Goal: Task Accomplishment & Management: Use online tool/utility

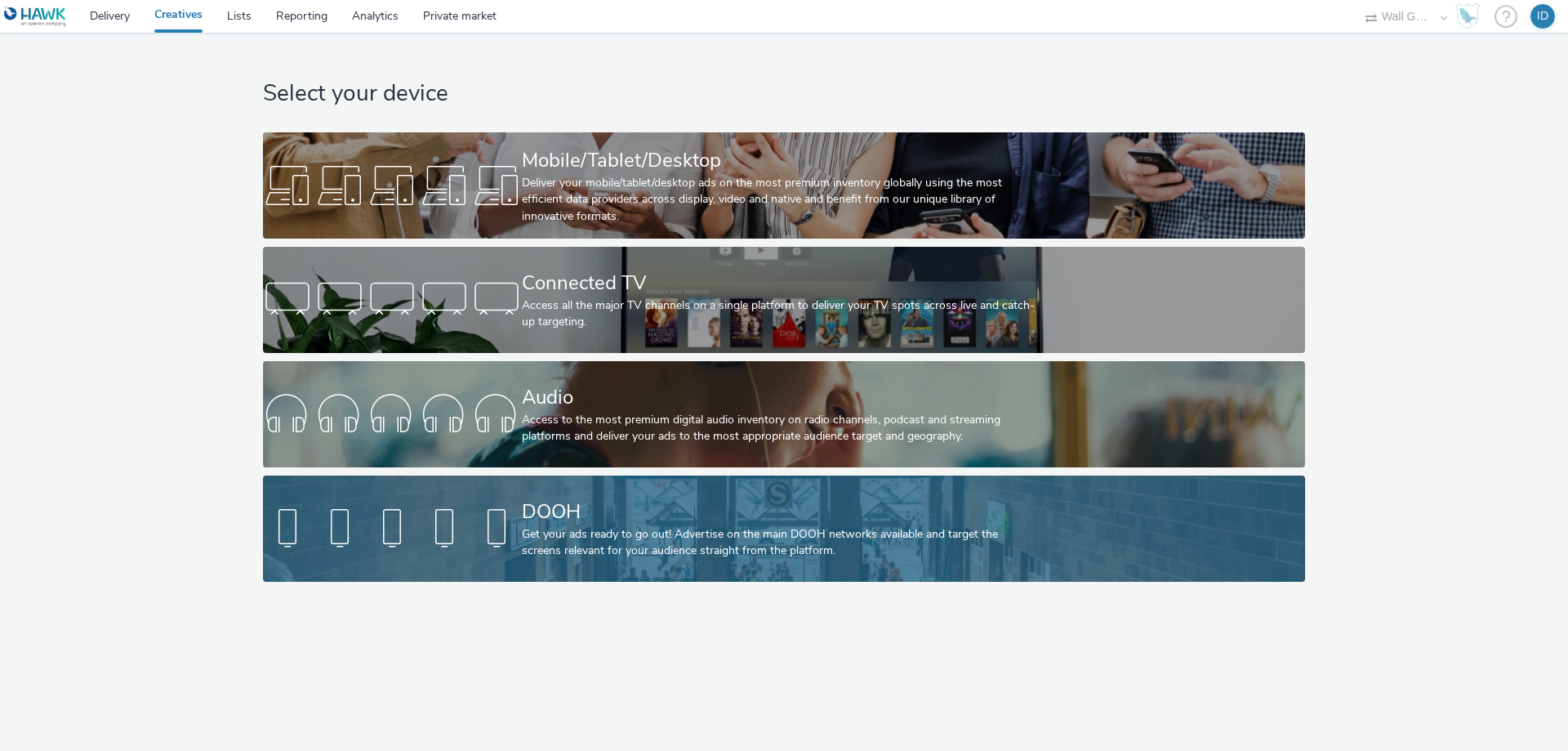
click at [478, 544] on div at bounding box center [392, 528] width 259 height 52
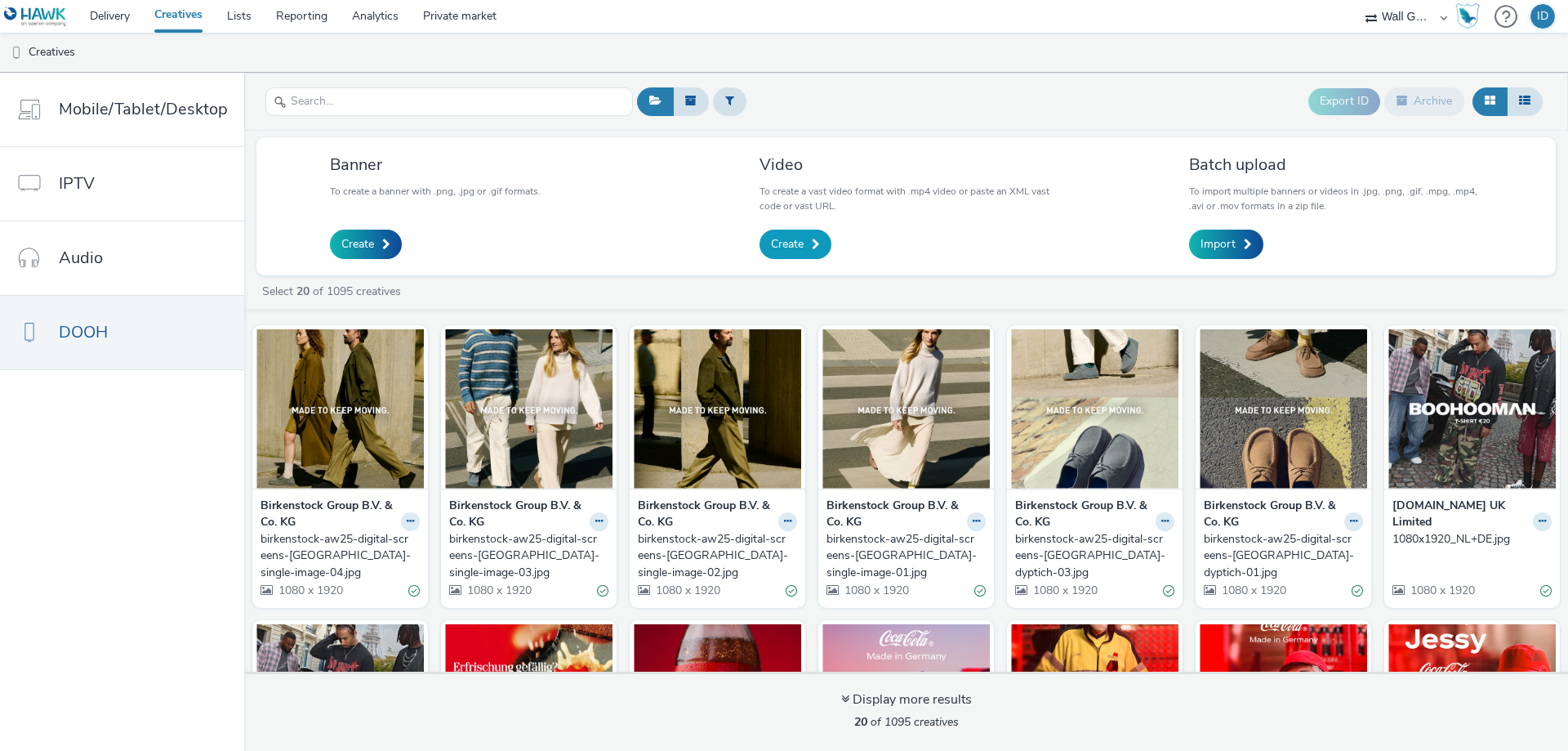
click at [803, 238] on link "Create" at bounding box center [796, 245] width 72 height 30
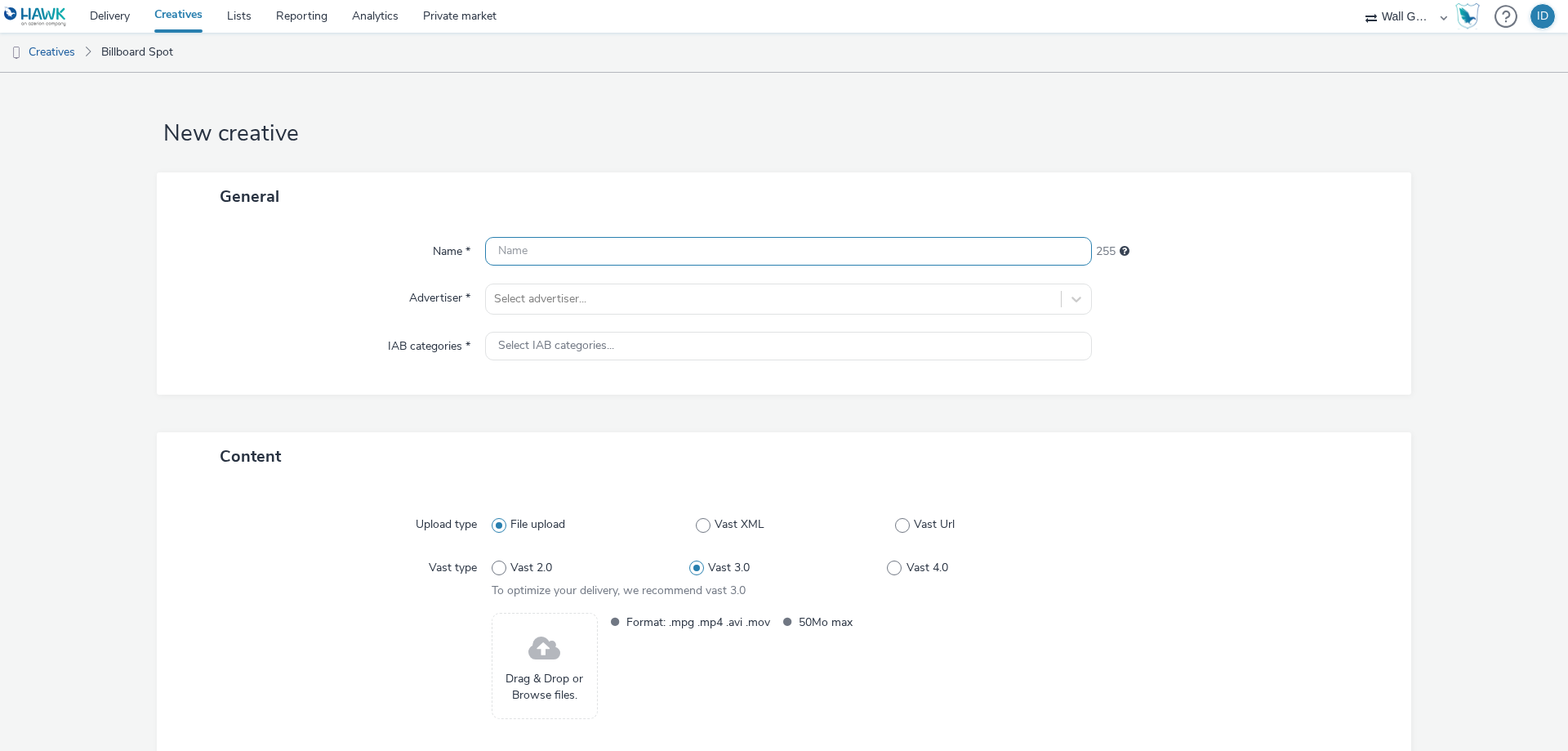
click at [767, 251] on input "text" at bounding box center [789, 251] width 607 height 29
type input "S"
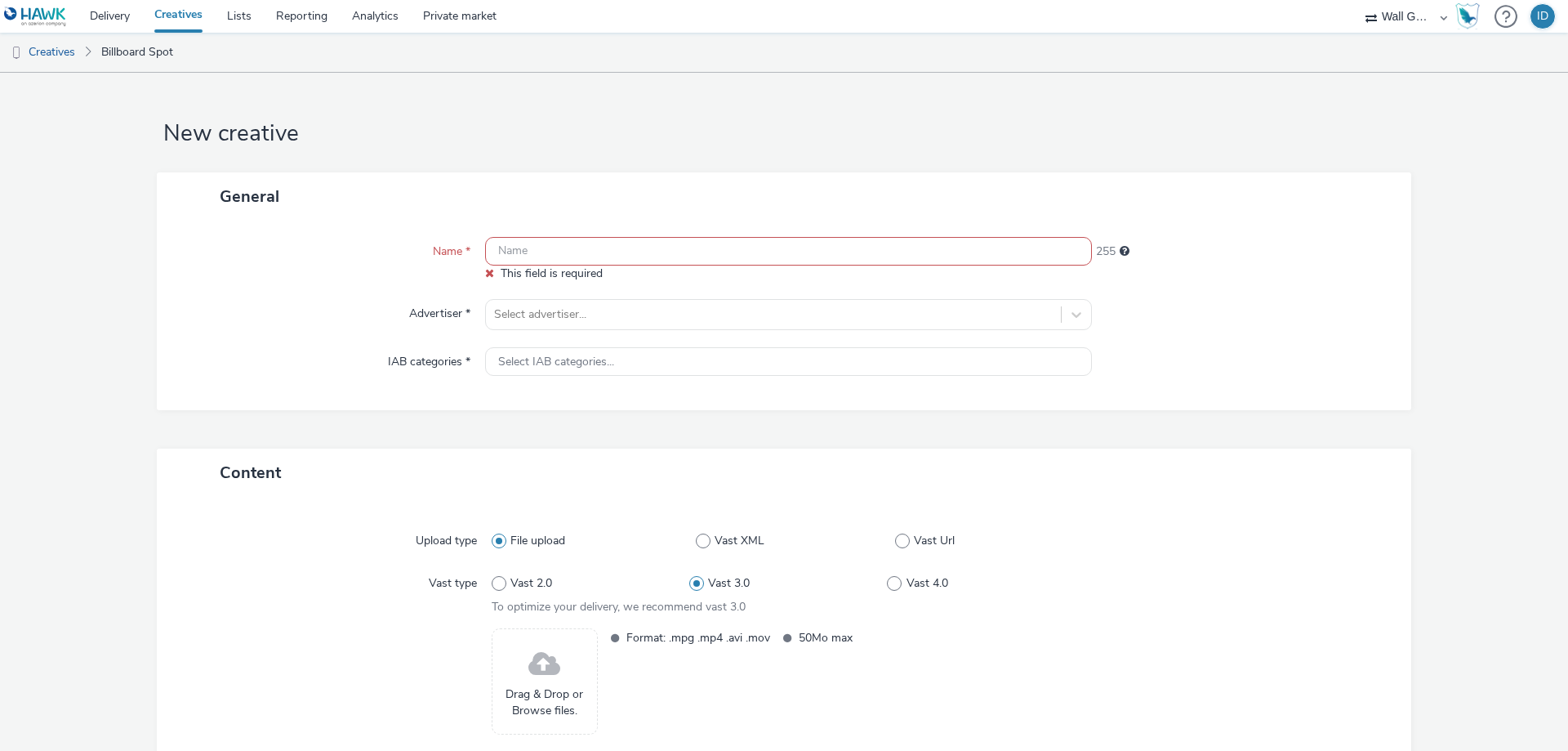
click at [561, 265] on input "text" at bounding box center [789, 251] width 607 height 29
paste input "SEPHORA_WBTSB2_DOOH_9x16_EN_1"
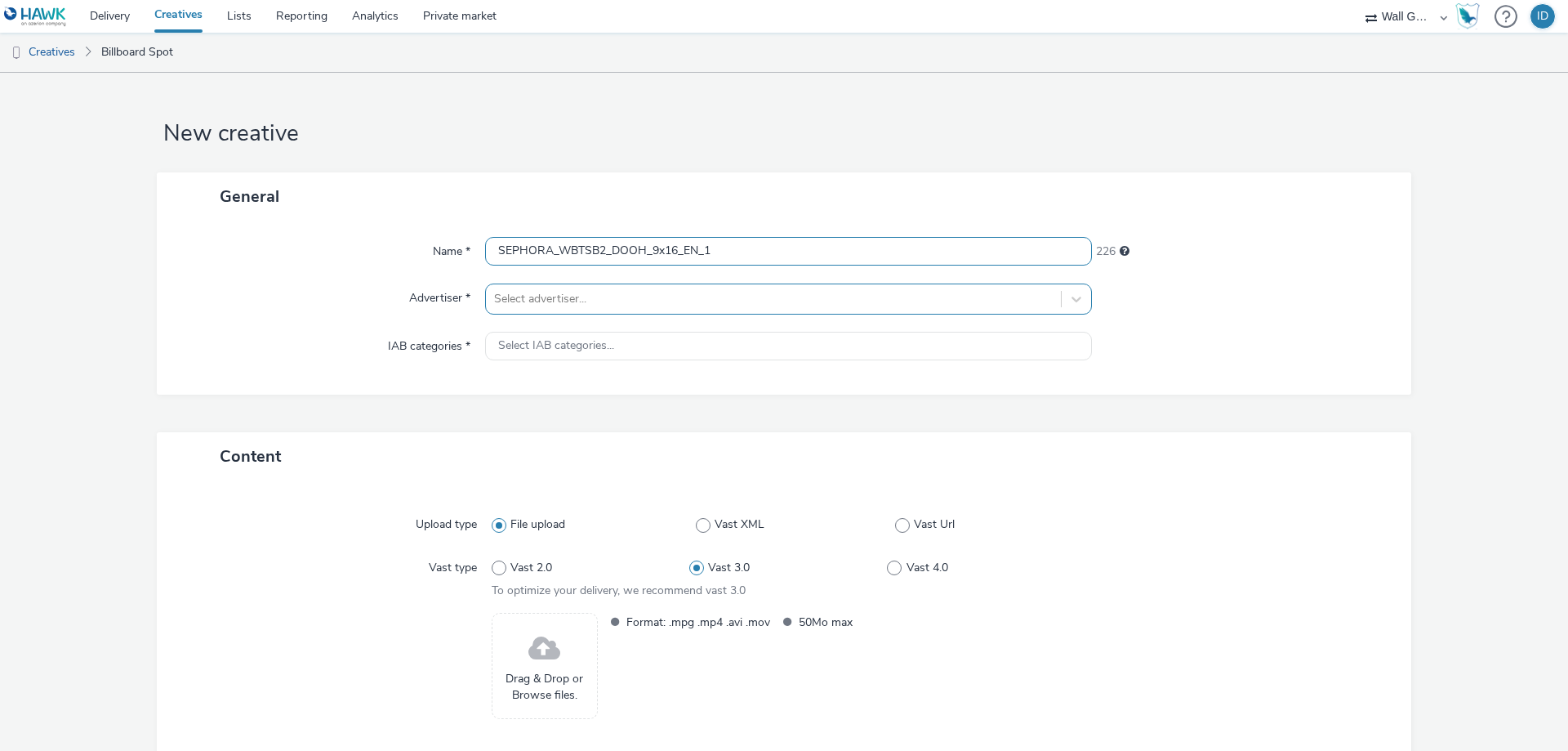
type input "SEPHORA_WBTSB2_DOOH_9x16_EN_1"
click at [537, 305] on div at bounding box center [773, 299] width 559 height 19
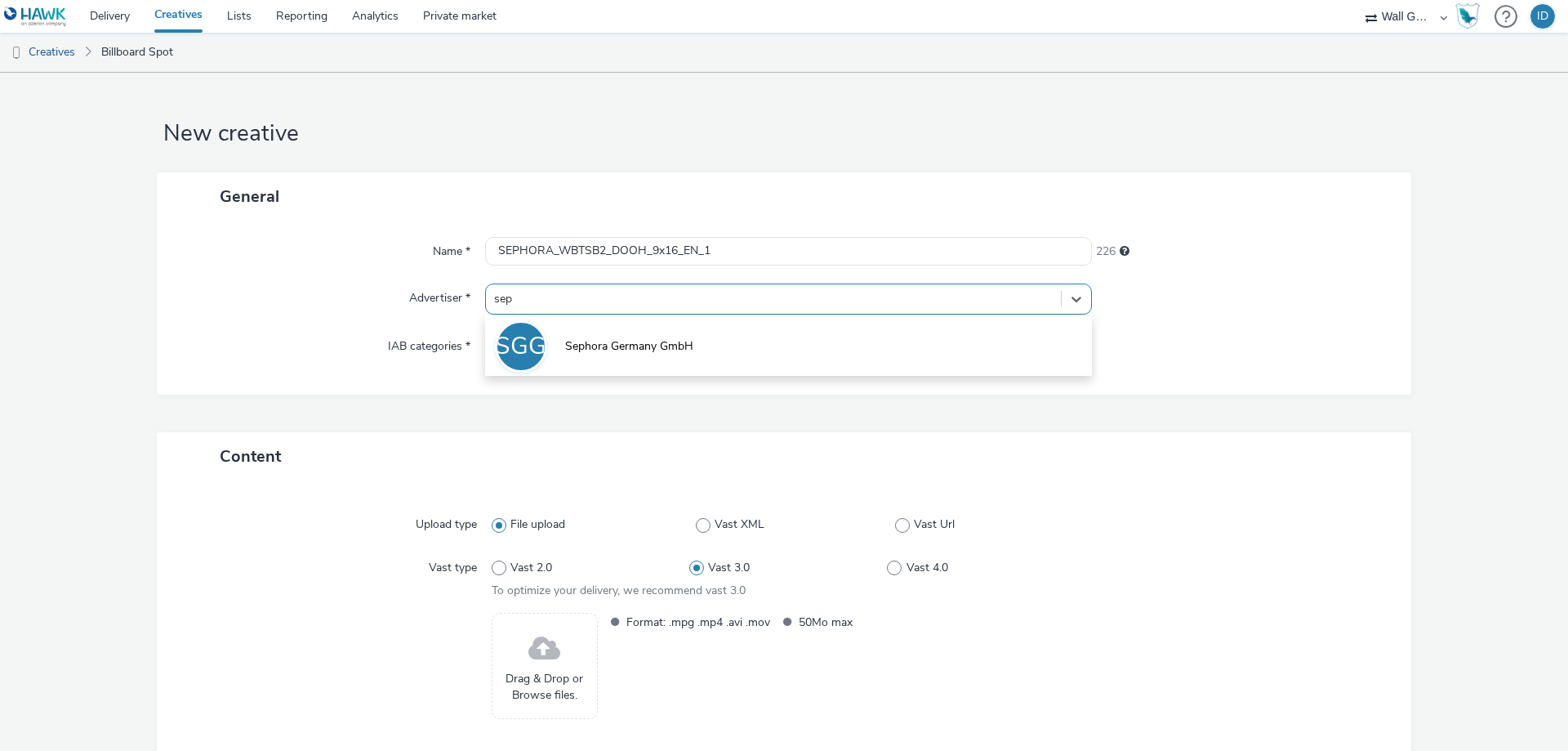
type input "seph"
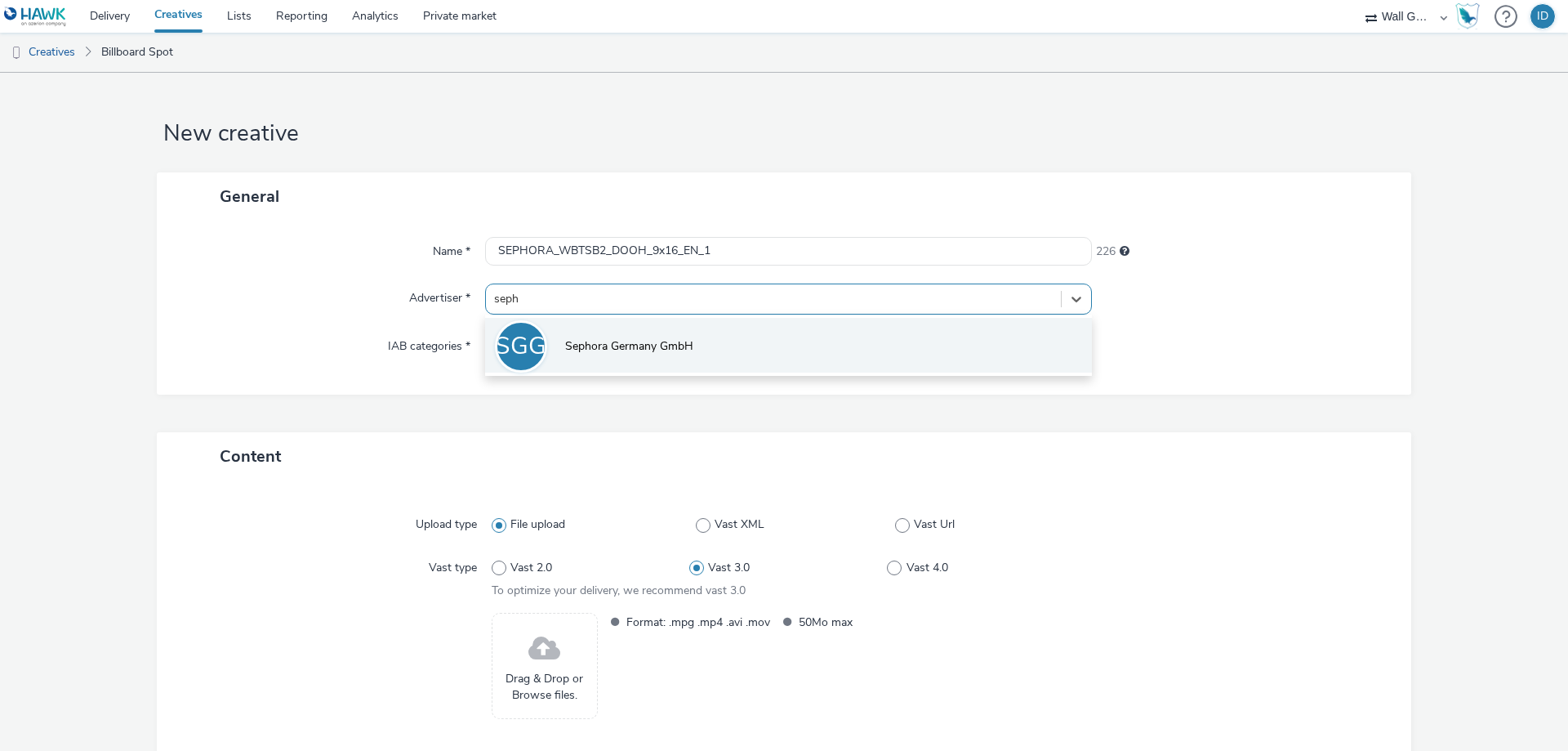
click at [567, 320] on li "SGG Sephora Germany GmbH" at bounding box center [789, 345] width 607 height 55
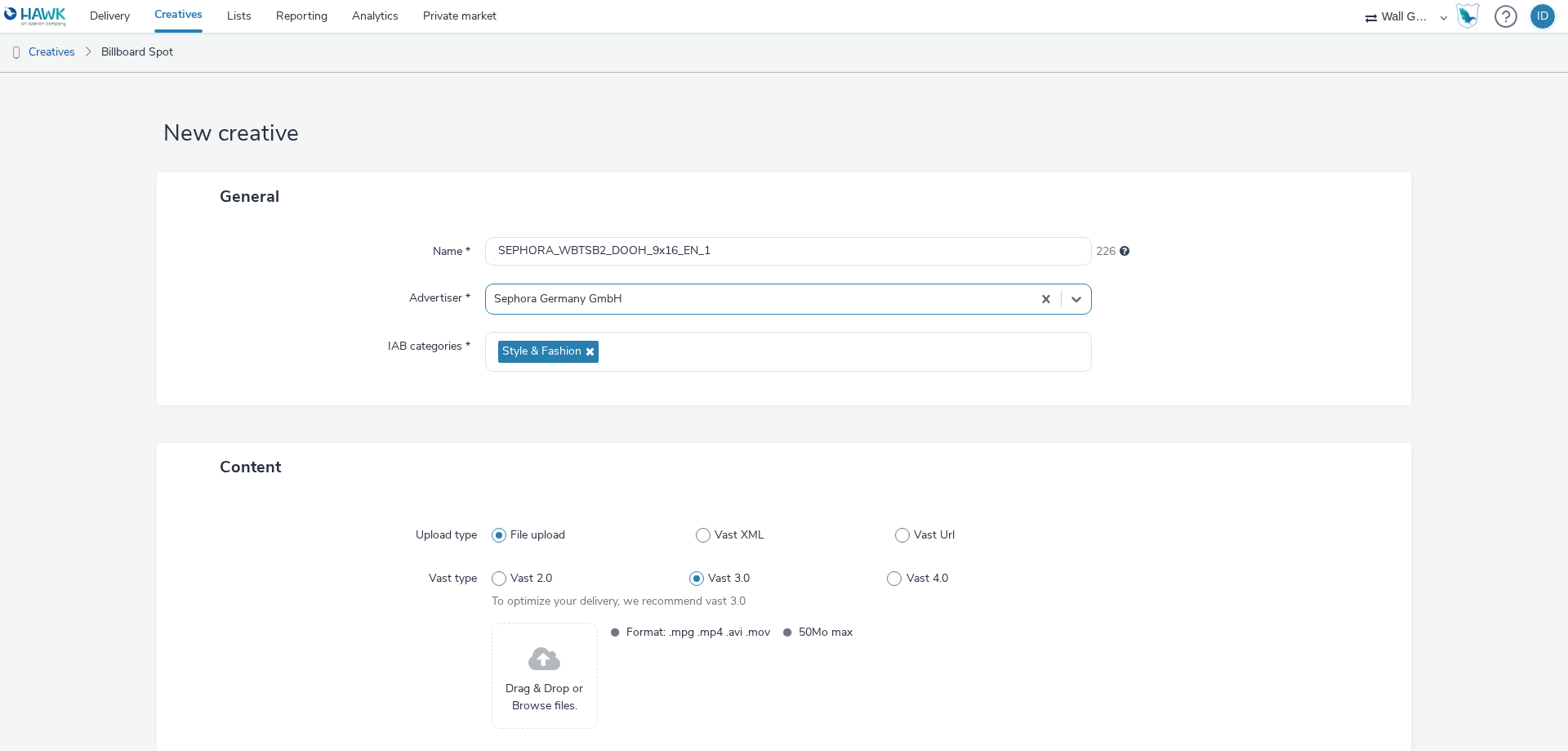
scroll to position [82, 0]
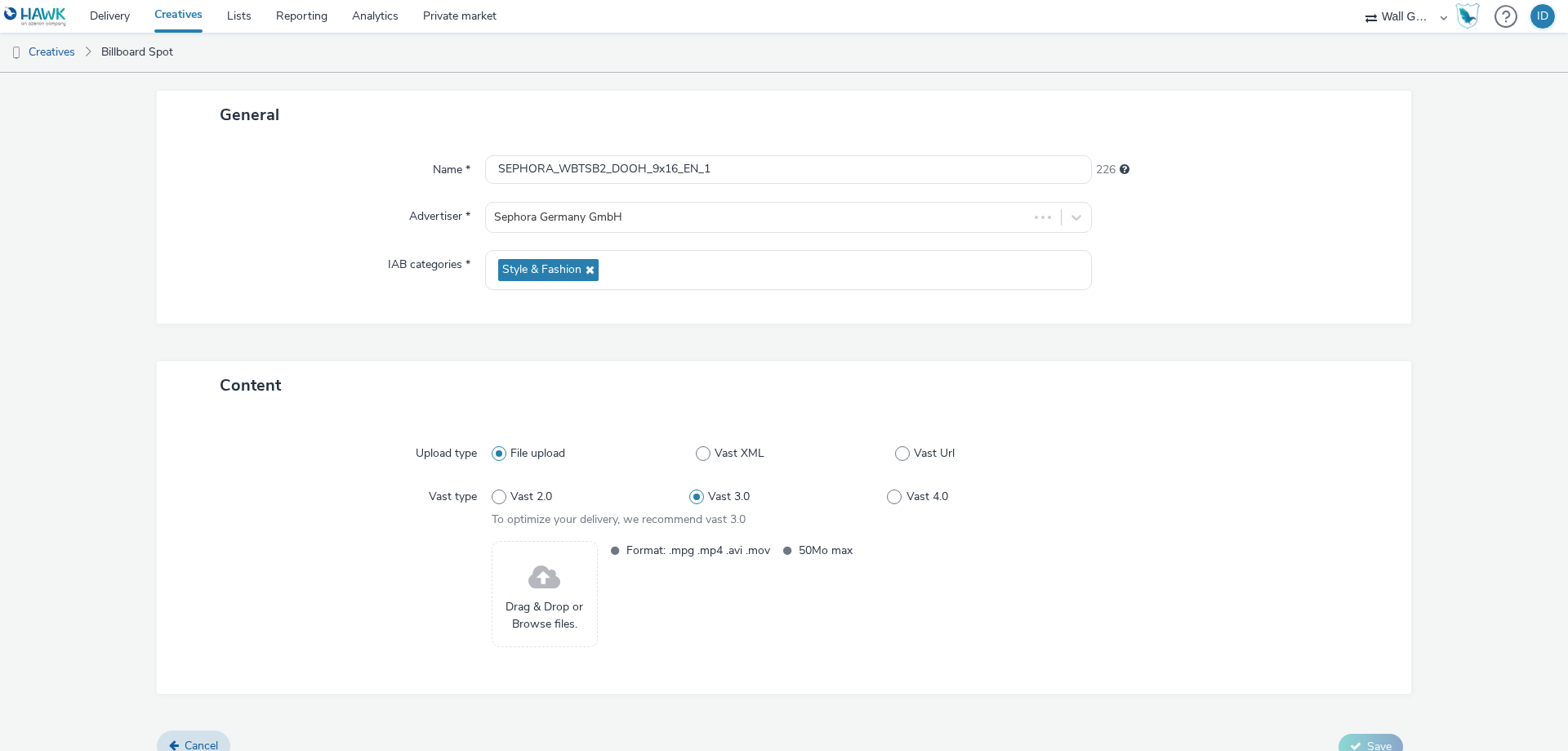
click at [536, 613] on span "Drag & Drop or Browse files." at bounding box center [544, 616] width 88 height 33
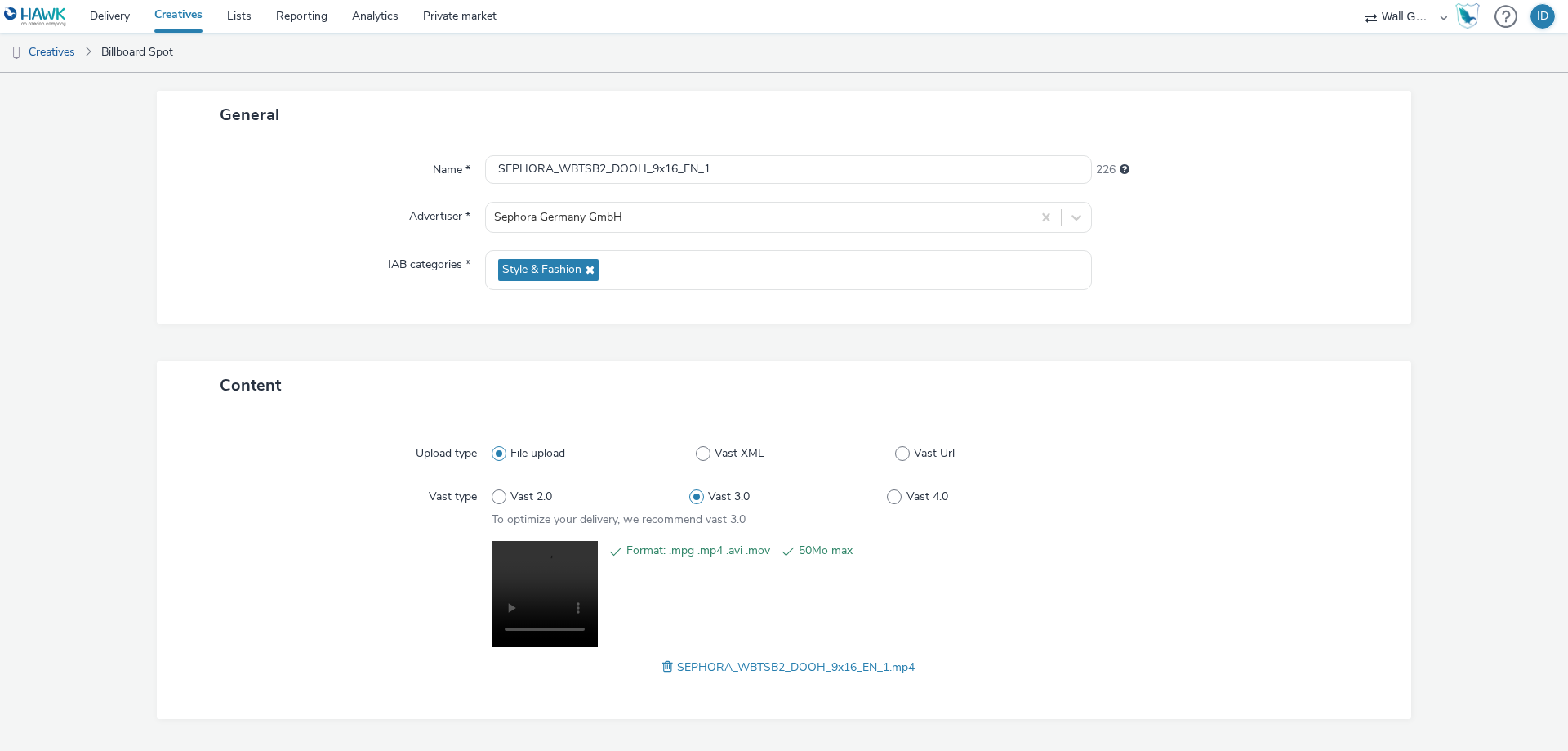
scroll to position [130, 0]
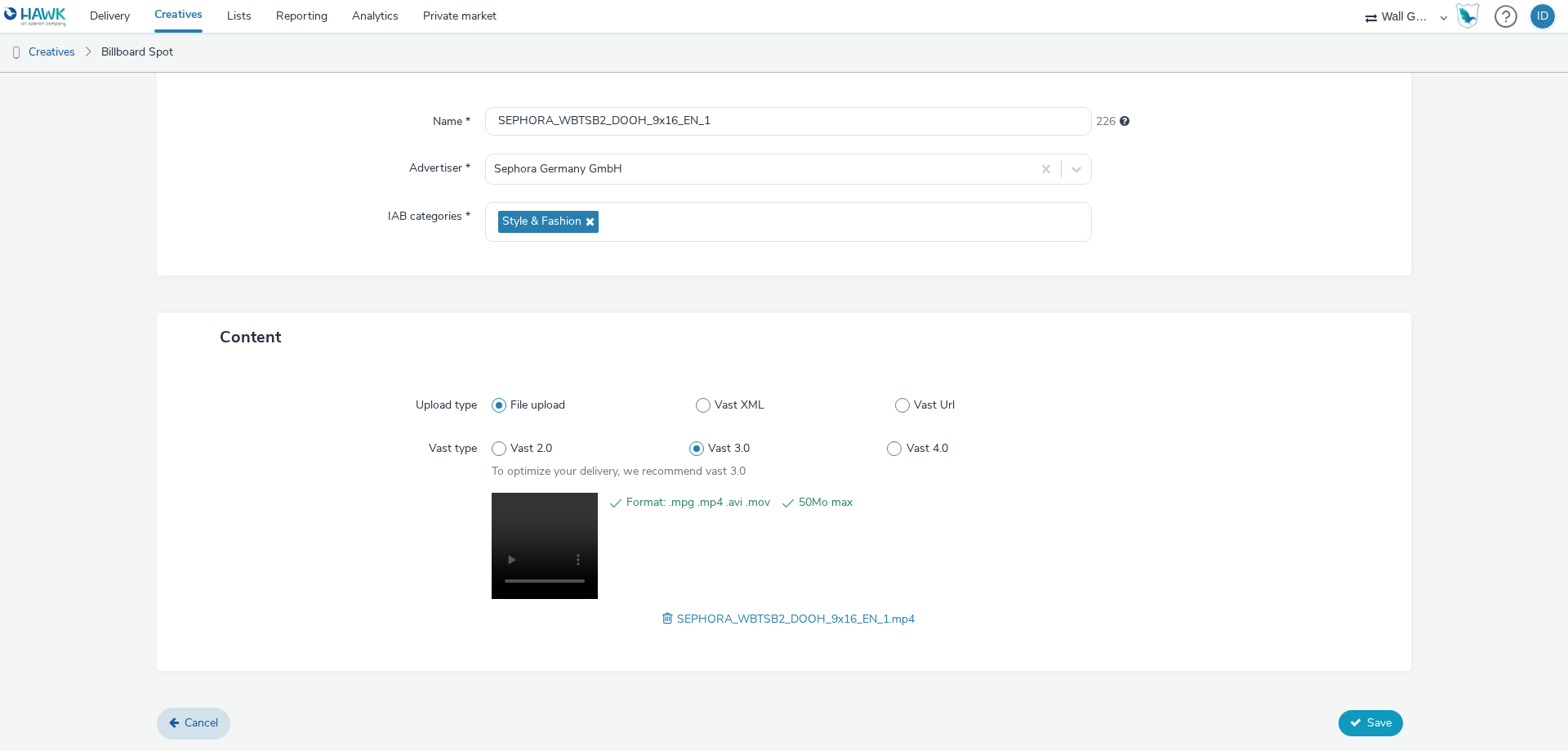
click at [1367, 719] on span "Save" at bounding box center [1379, 722] width 24 height 16
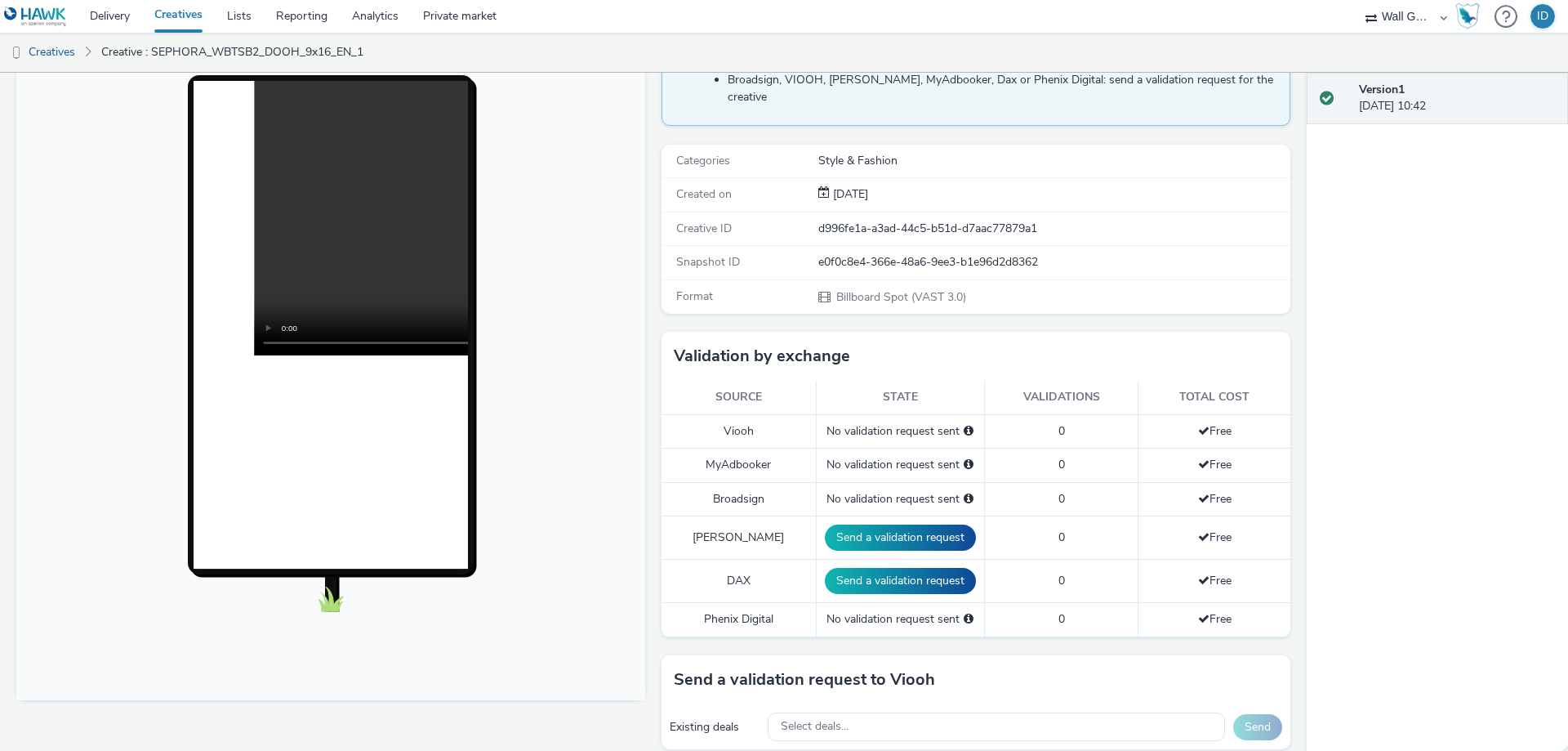
scroll to position [327, 0]
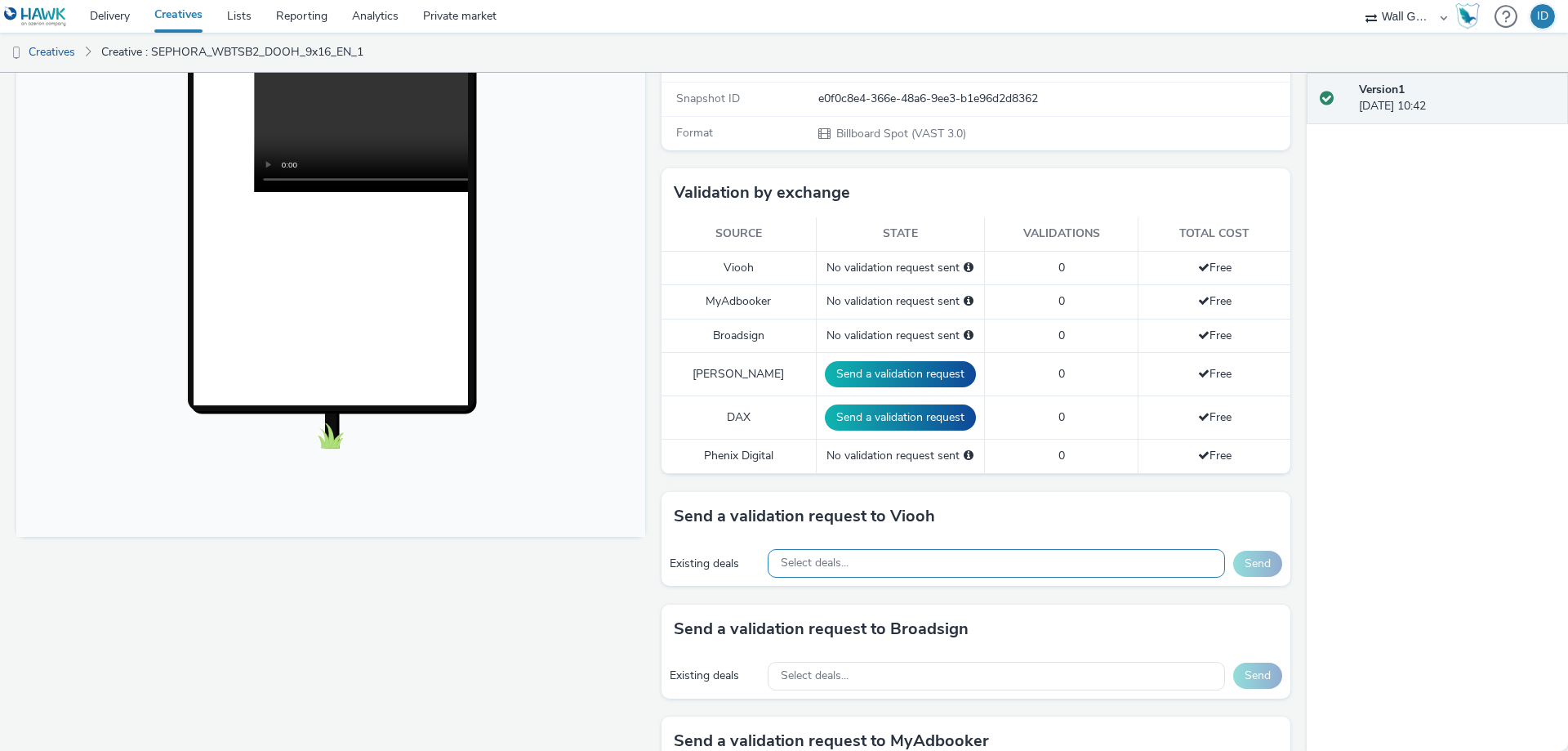
click at [924, 549] on div "Select deals..." at bounding box center [996, 563] width 458 height 29
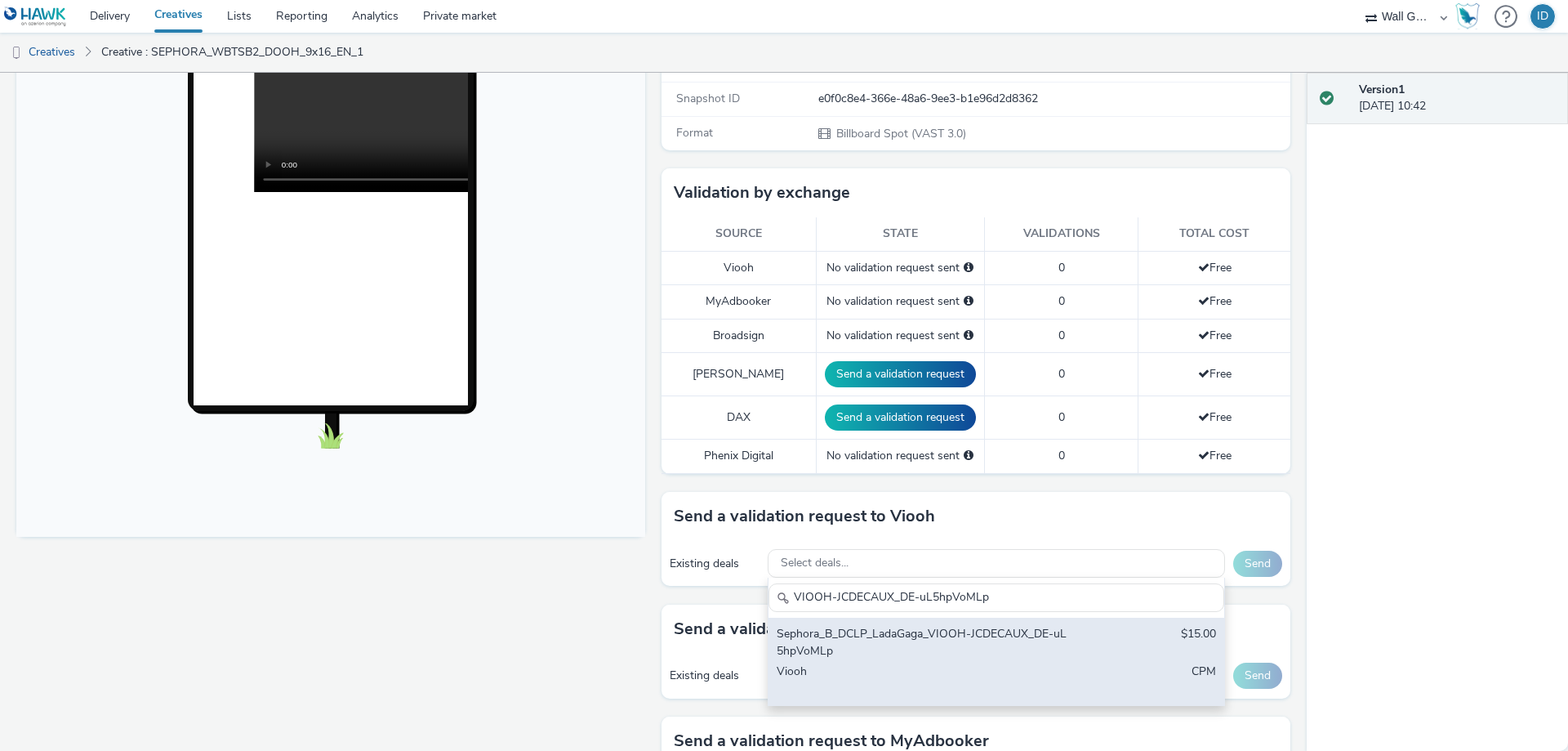
type input "VIOOH-JCDECAUX_DE-uL5hpVoMLp"
click at [906, 626] on div "Sephora_B_DCLP_LadaGaga_VIOOH-JCDECAUX_DE-uL5hpVoMLp" at bounding box center [921, 643] width 290 height 33
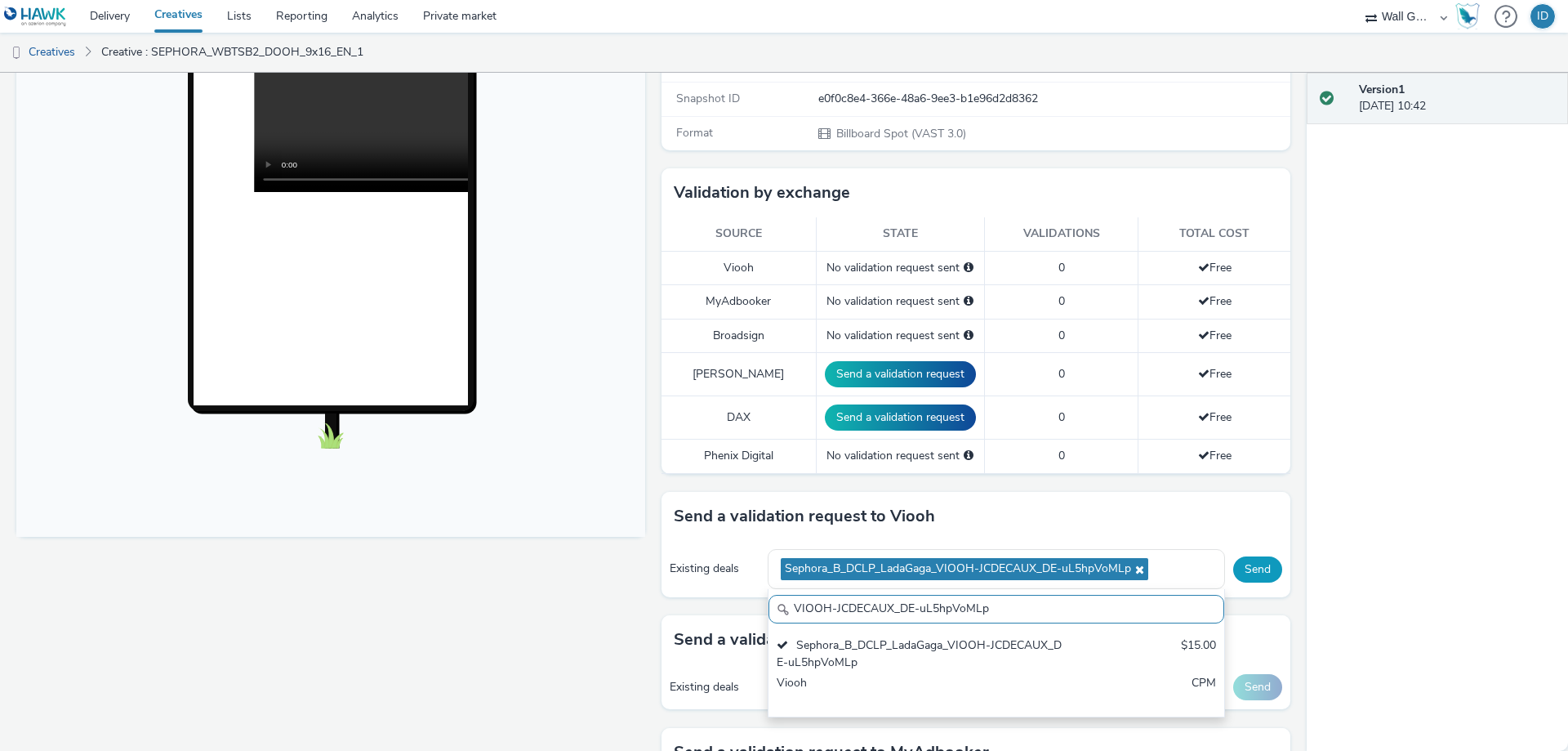
click at [1257, 556] on button "Send" at bounding box center [1258, 569] width 49 height 26
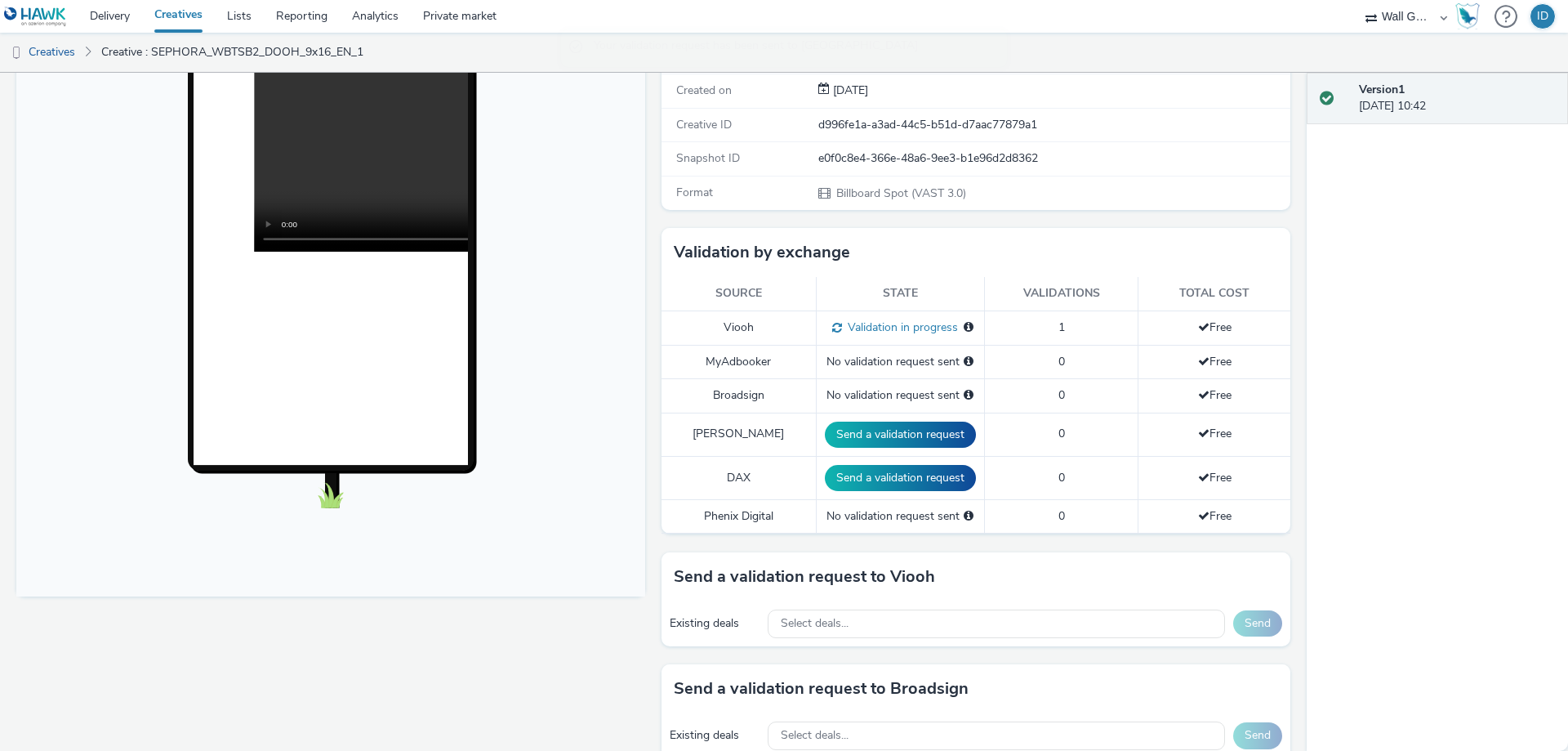
scroll to position [0, 0]
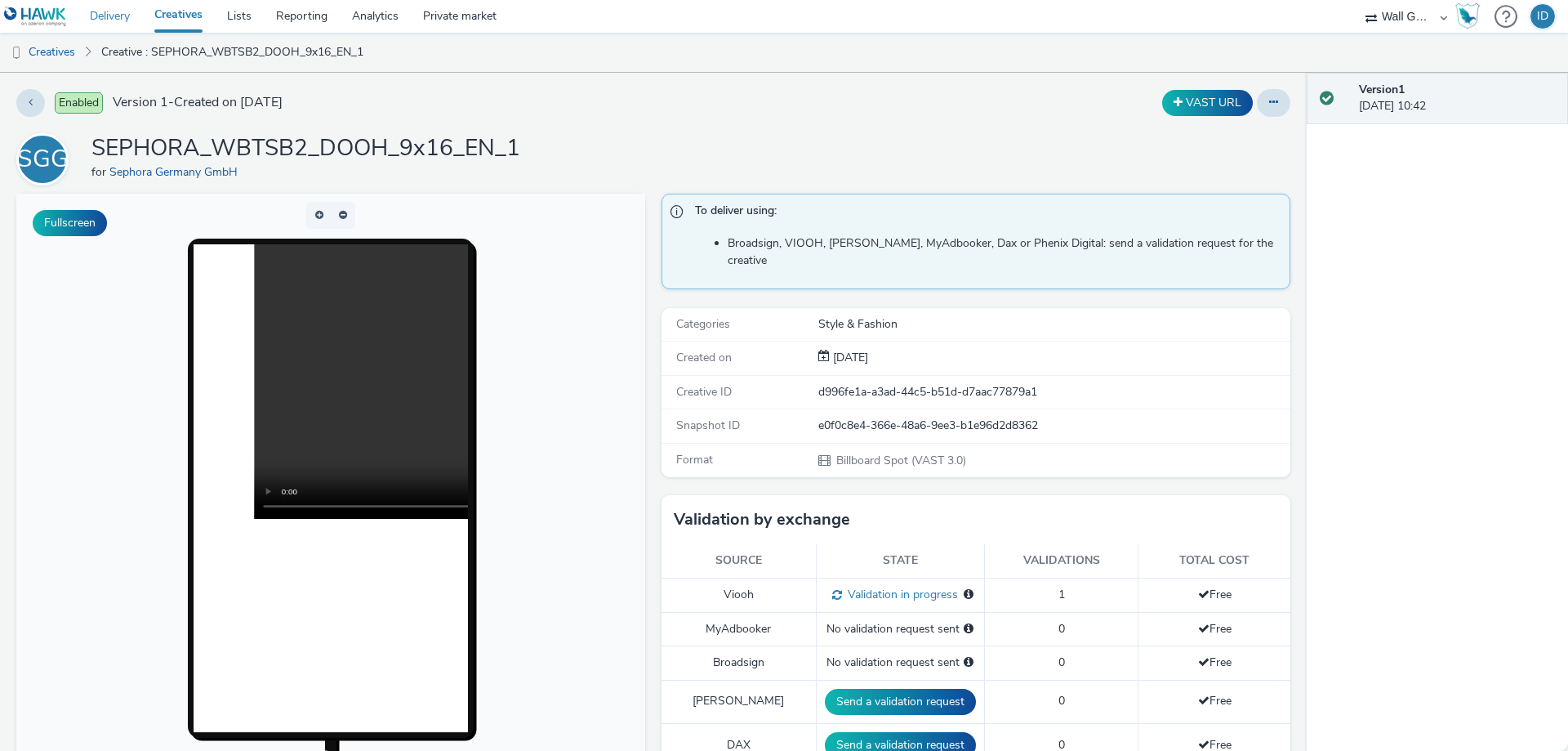
click at [127, 20] on link "Delivery" at bounding box center [110, 16] width 65 height 32
